Goal: Transaction & Acquisition: Obtain resource

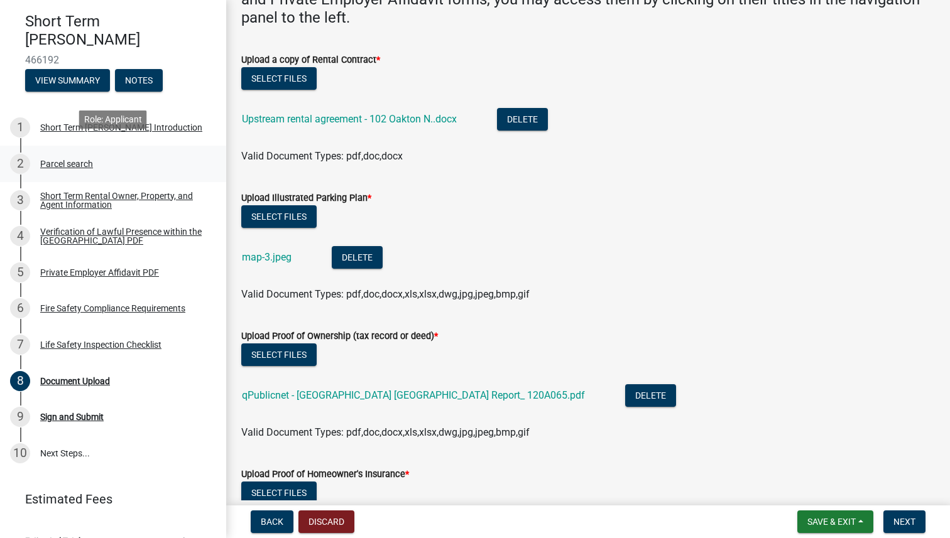
scroll to position [117, 0]
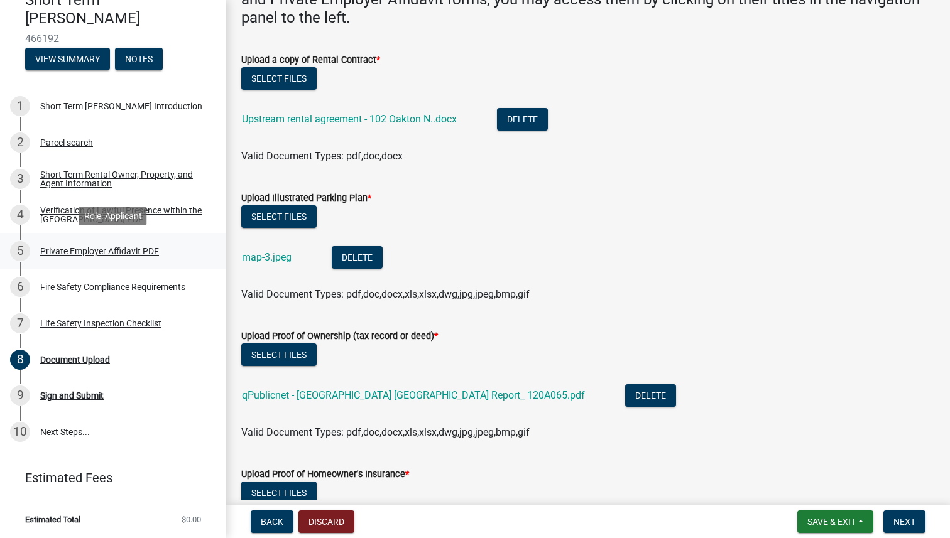
click at [68, 247] on div "Private Employer Affidavit PDF" at bounding box center [99, 251] width 119 height 9
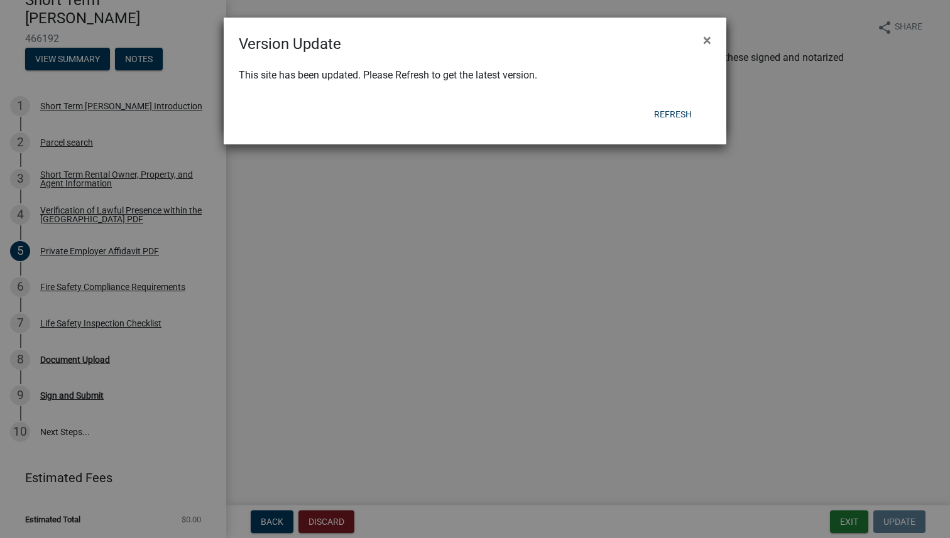
click at [677, 103] on div "Version Update × This site has been updated. Please Refresh to get the latest v…" at bounding box center [475, 81] width 503 height 127
click at [677, 113] on button "Refresh" at bounding box center [673, 114] width 58 height 23
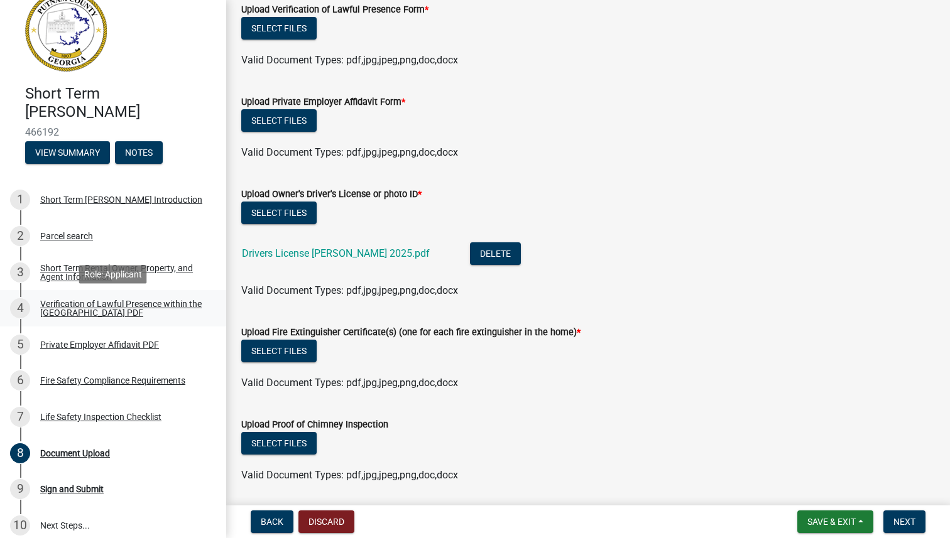
scroll to position [30, 0]
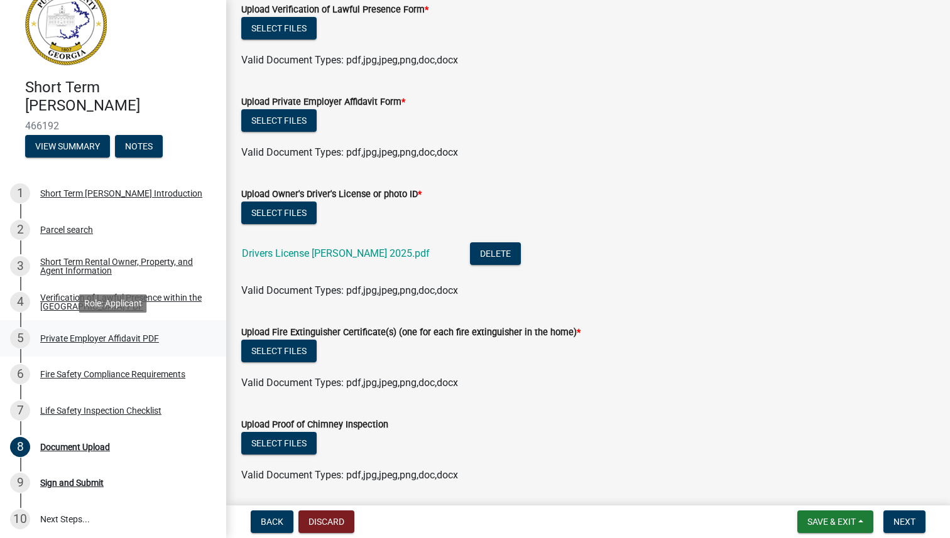
click at [85, 339] on div "Private Employer Affidavit PDF" at bounding box center [99, 338] width 119 height 9
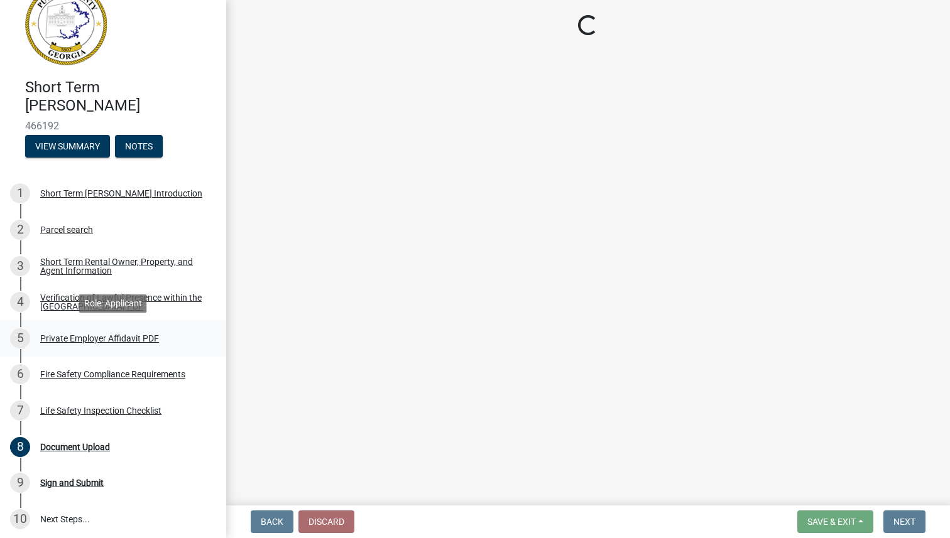
scroll to position [0, 0]
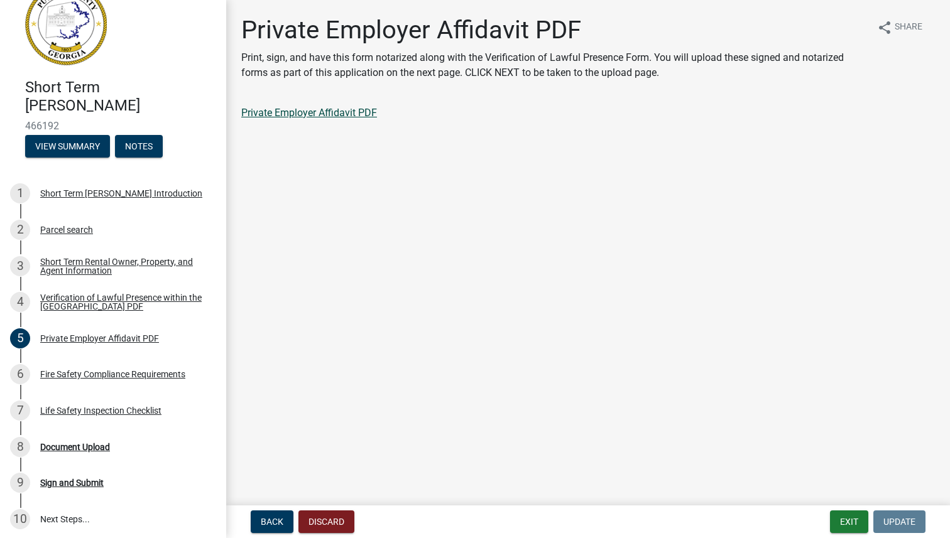
click at [323, 112] on link "Private Employer Affidavit PDF" at bounding box center [309, 113] width 136 height 12
